Goal: Obtain resource: Download file/media

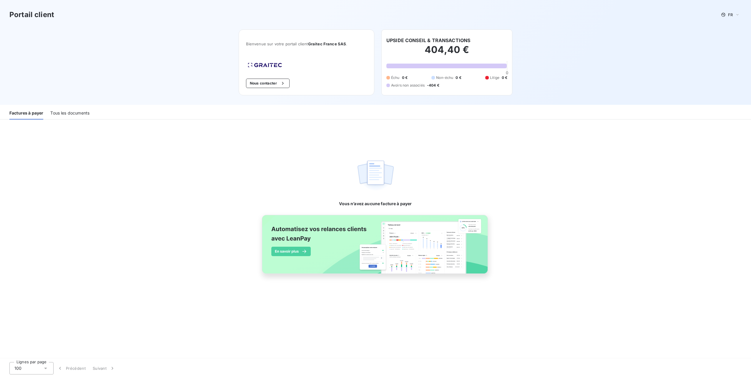
click at [81, 111] on div "Tous les documents" at bounding box center [69, 113] width 39 height 12
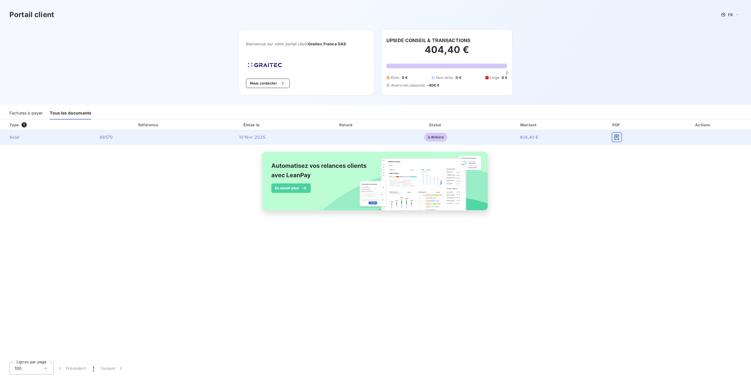
click at [615, 134] on icon "button" at bounding box center [617, 137] width 6 height 6
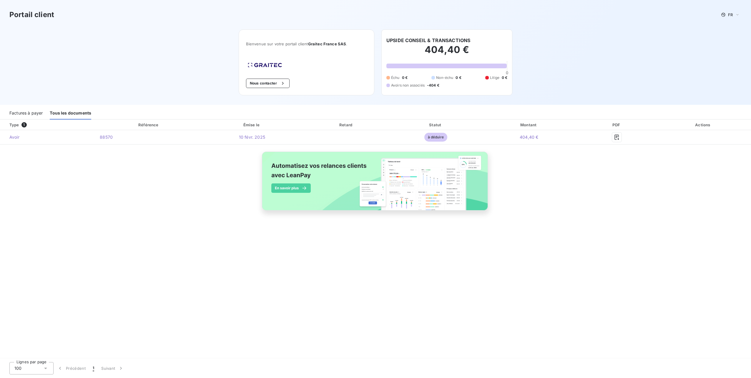
click at [691, 34] on div "Portail client FR Bienvenue sur votre portail client Graitec [GEOGRAPHIC_DATA] …" at bounding box center [375, 52] width 751 height 105
click at [561, 172] on div "Type 1 Référence Émise le Retard Statut Montant PDF Actions Avoir 88570 [DATE] …" at bounding box center [375, 171] width 751 height 104
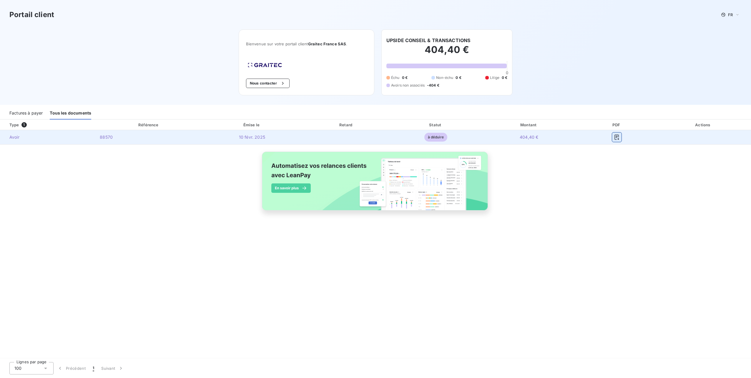
click at [616, 135] on button "button" at bounding box center [616, 136] width 9 height 9
click at [616, 135] on icon "button" at bounding box center [617, 137] width 6 height 6
drag, startPoint x: 126, startPoint y: 138, endPoint x: 100, endPoint y: 135, distance: 26.6
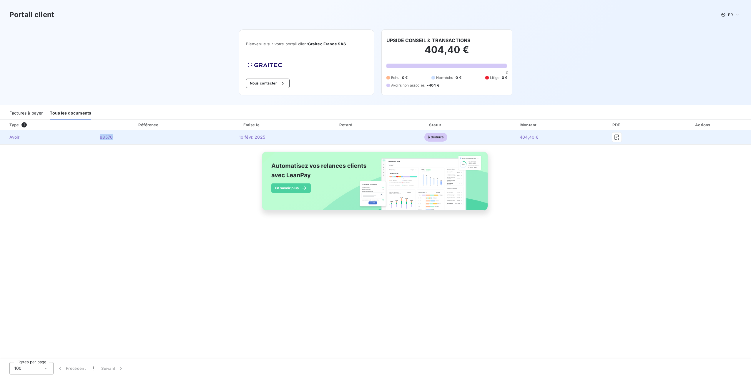
click at [100, 135] on td "88570" at bounding box center [149, 137] width 108 height 14
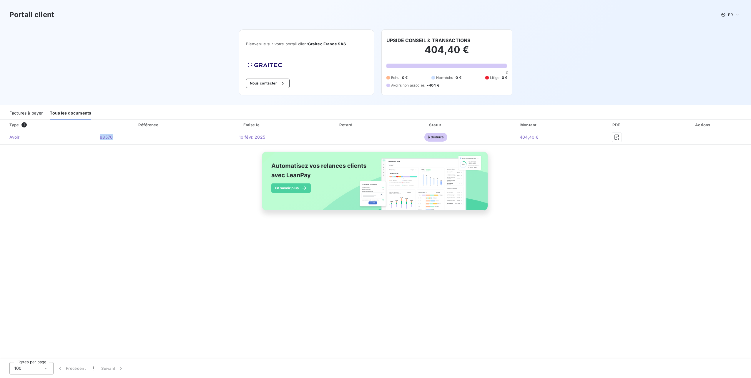
copy span "88570"
